Goal: Task Accomplishment & Management: Use online tool/utility

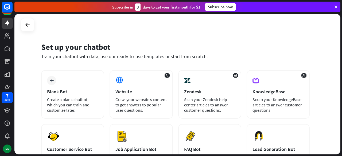
drag, startPoint x: 341, startPoint y: 57, endPoint x: 342, endPoint y: 77, distance: 20.1
click at [342, 77] on div "Set up your chatbot Train your chatbot with data, use our ready-to-use template…" at bounding box center [178, 85] width 328 height 143
drag, startPoint x: 342, startPoint y: 89, endPoint x: 342, endPoint y: 116, distance: 27.0
click at [342, 116] on div "Set up your chatbot Train your chatbot with data, use our ready-to-use template…" at bounding box center [178, 85] width 328 height 143
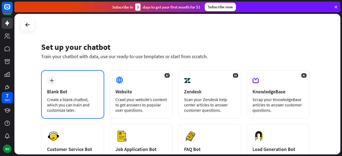
click at [50, 95] on div "Blank Bot" at bounding box center [72, 92] width 51 height 6
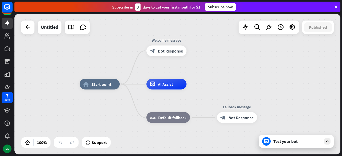
click at [279, 150] on div "home_2 Start point Welcome message block_bot_response Bot Response AI Assist bl…" at bounding box center [243, 155] width 326 height 141
click at [301, 140] on div "Test your bot" at bounding box center [298, 141] width 48 height 5
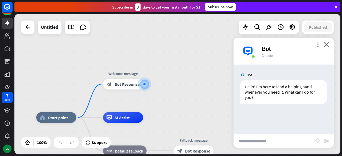
click at [269, 141] on input "text" at bounding box center [274, 141] width 81 height 13
click at [256, 141] on input "text" at bounding box center [274, 141] width 81 height 13
paste input "**********"
type input "**********"
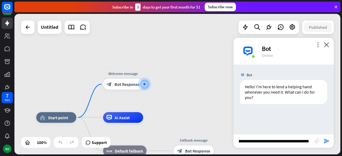
scroll to position [0, 0]
click at [328, 144] on icon "send" at bounding box center [327, 141] width 6 height 6
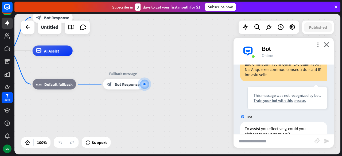
scroll to position [207, 0]
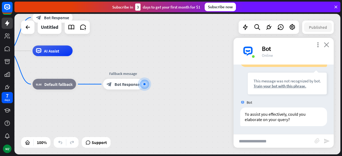
click at [327, 45] on icon "close" at bounding box center [326, 44] width 5 height 5
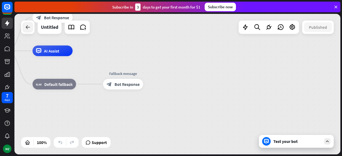
click at [27, 25] on icon at bounding box center [28, 27] width 6 height 6
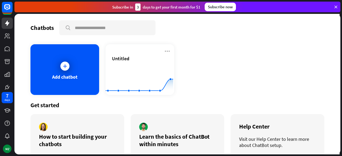
scroll to position [25, 0]
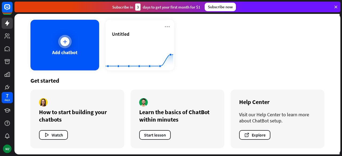
click at [74, 48] on div "Add chatbot" at bounding box center [64, 45] width 69 height 51
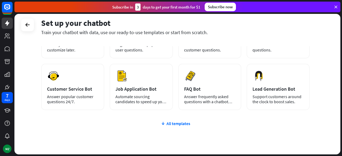
scroll to position [80, 0]
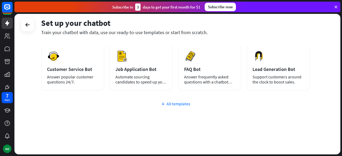
click at [189, 106] on div "All templates" at bounding box center [175, 103] width 269 height 5
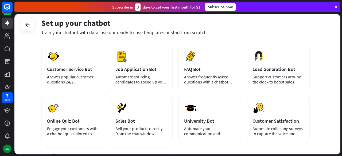
drag, startPoint x: 341, startPoint y: 81, endPoint x: 342, endPoint y: 121, distance: 40.9
click at [342, 121] on div "Set up your chatbot Train your chatbot with data, use our ready-to-use template…" at bounding box center [178, 85] width 328 height 143
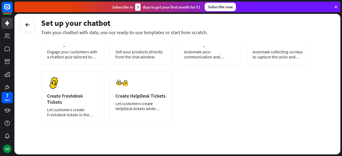
scroll to position [0, 0]
